Goal: Information Seeking & Learning: Compare options

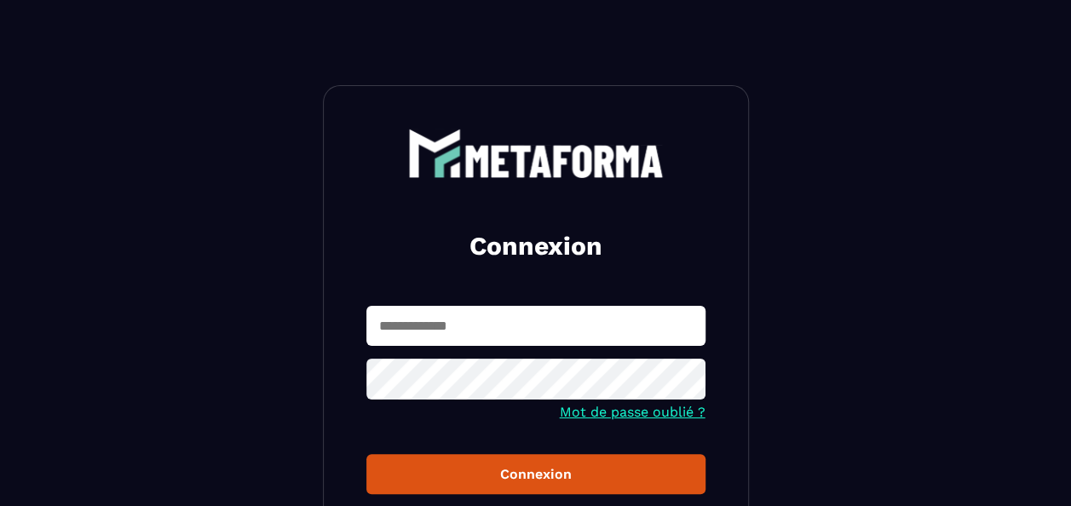
type input "**********"
click at [565, 476] on div "Connexion" at bounding box center [536, 474] width 312 height 16
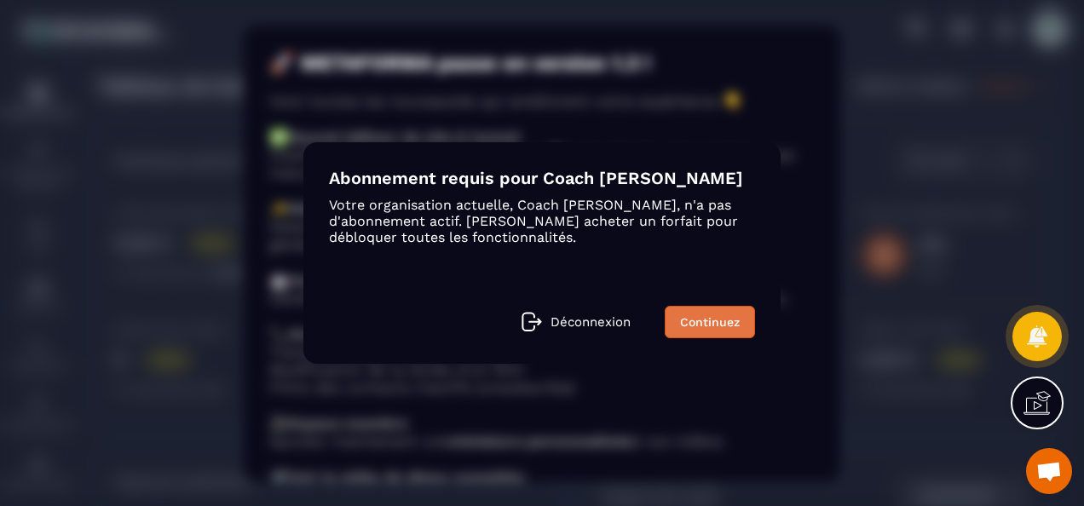
click at [694, 314] on link "Continuez" at bounding box center [710, 322] width 90 height 32
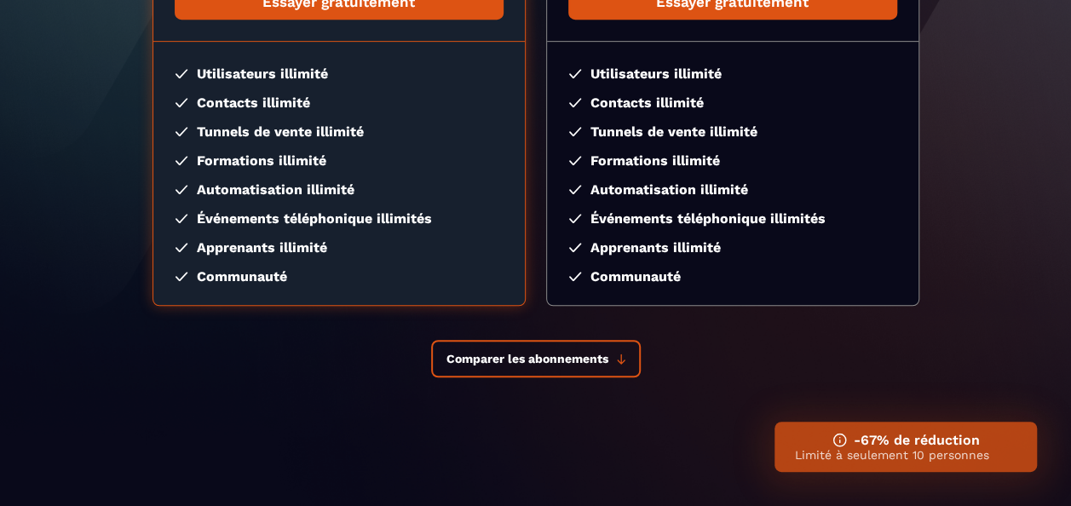
scroll to position [424, 0]
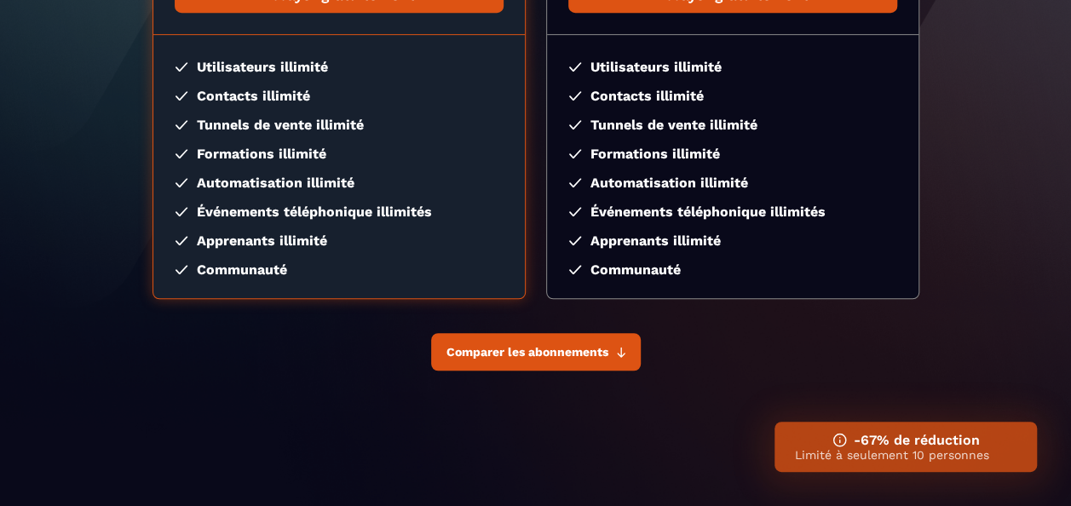
click at [599, 351] on span "Comparer les abonnements" at bounding box center [528, 352] width 162 height 14
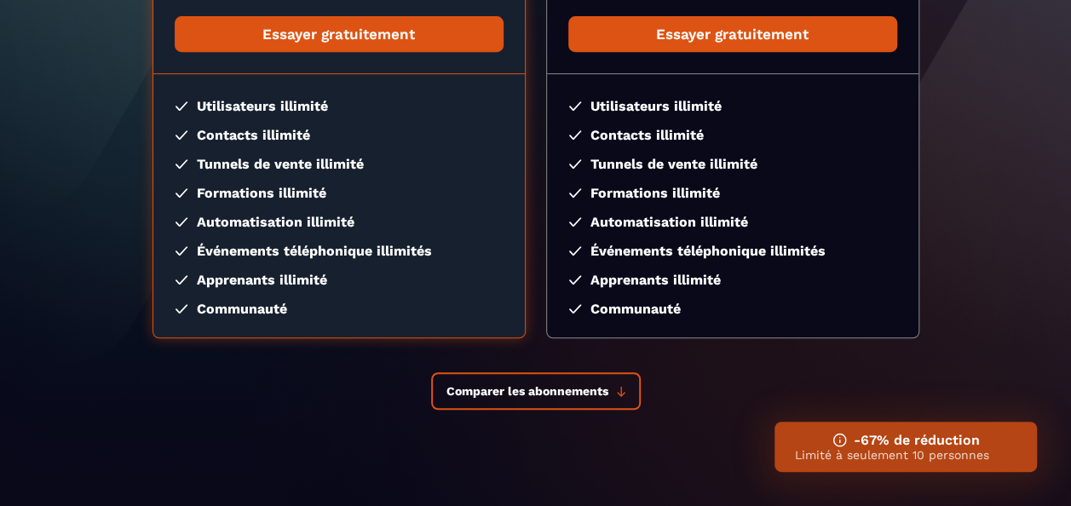
scroll to position [0, 0]
